Goal: Check status: Check status

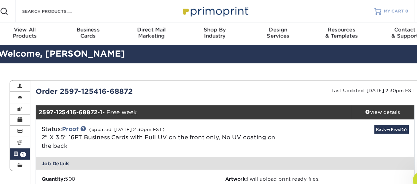
click at [375, 12] on span "MY CART" at bounding box center [376, 11] width 19 height 6
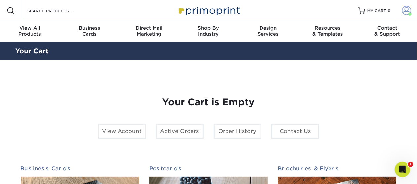
click at [404, 12] on span at bounding box center [406, 10] width 9 height 9
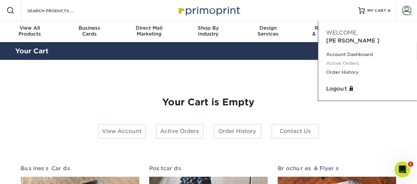
click at [352, 59] on link "Active Orders" at bounding box center [367, 63] width 83 height 9
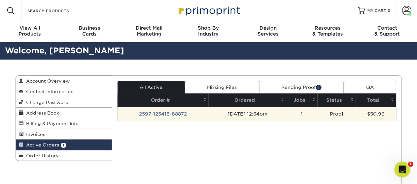
click at [163, 112] on td "2597-125416-68872" at bounding box center [162, 114] width 91 height 14
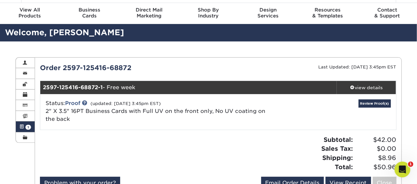
scroll to position [28, 0]
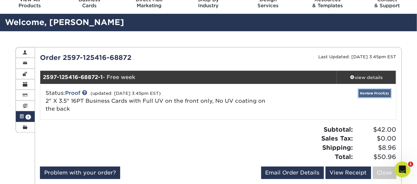
click at [381, 90] on link "Review Proof(s)" at bounding box center [374, 93] width 32 height 8
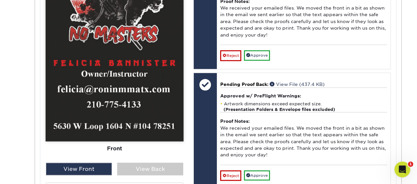
scroll to position [393, 0]
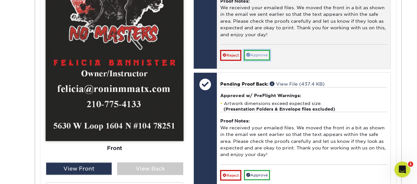
click at [267, 51] on link "Approve" at bounding box center [257, 55] width 26 height 10
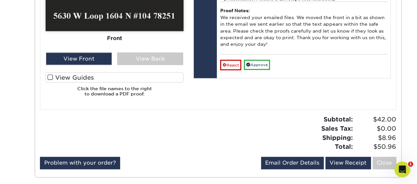
scroll to position [507, 0]
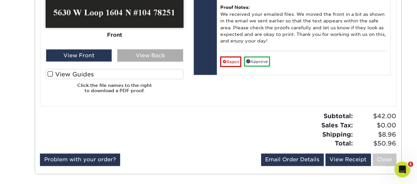
click at [160, 53] on div "View Back" at bounding box center [150, 55] width 66 height 13
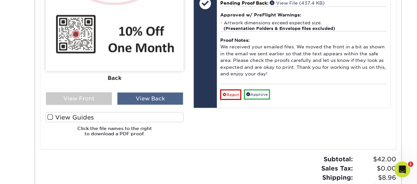
scroll to position [464, 0]
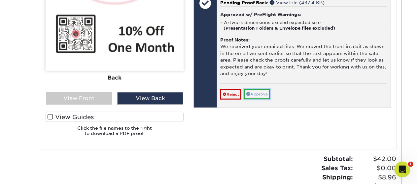
click at [264, 89] on link "Approve" at bounding box center [257, 94] width 26 height 10
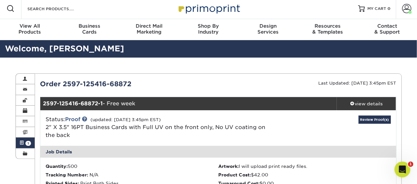
scroll to position [0, 0]
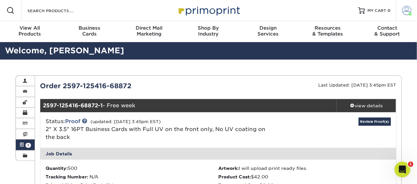
click at [406, 13] on span at bounding box center [406, 10] width 9 height 9
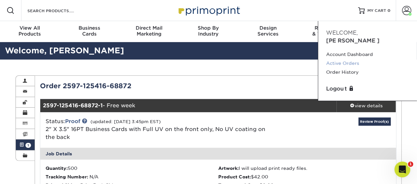
click at [352, 59] on link "Active Orders" at bounding box center [367, 63] width 83 height 9
